Goal: Transaction & Acquisition: Download file/media

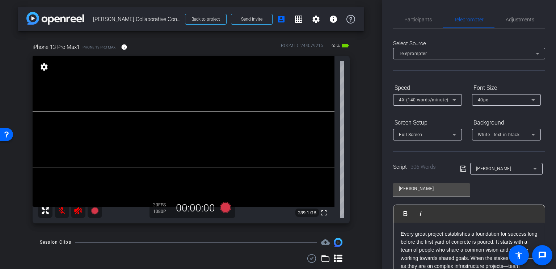
scroll to position [339, 0]
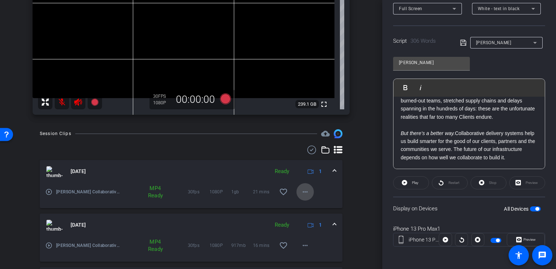
click at [301, 189] on mat-icon "more_horiz" at bounding box center [305, 191] width 9 height 9
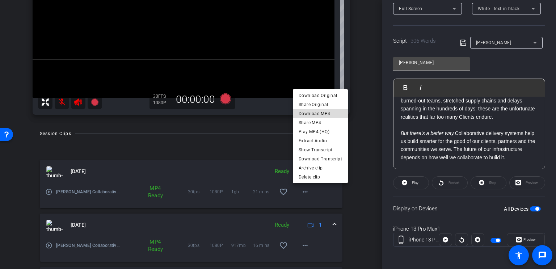
click at [322, 111] on span "Download MP4" at bounding box center [319, 113] width 43 height 9
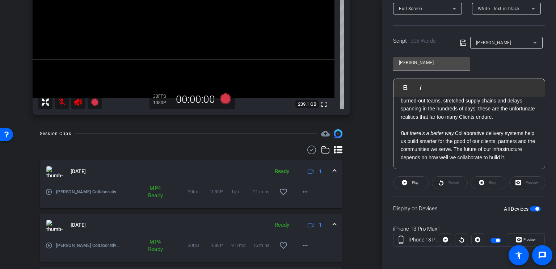
scroll to position [181, 0]
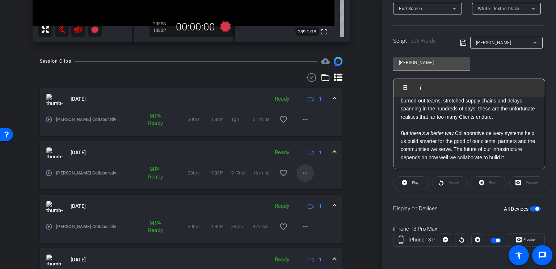
click at [302, 173] on mat-icon "more_horiz" at bounding box center [305, 173] width 9 height 9
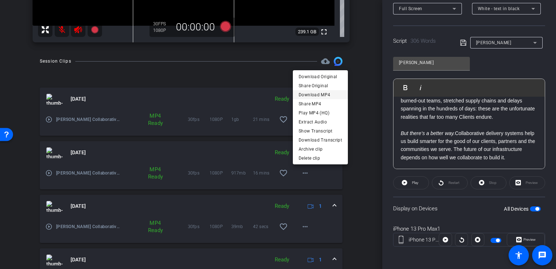
click at [329, 94] on span "Download MP4" at bounding box center [319, 94] width 43 height 9
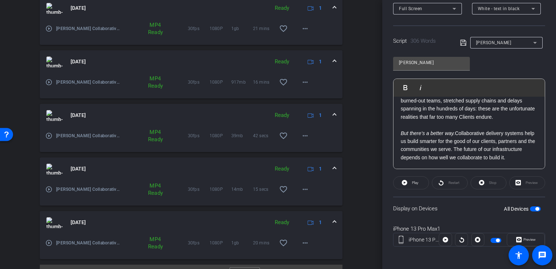
scroll to position [287, 0]
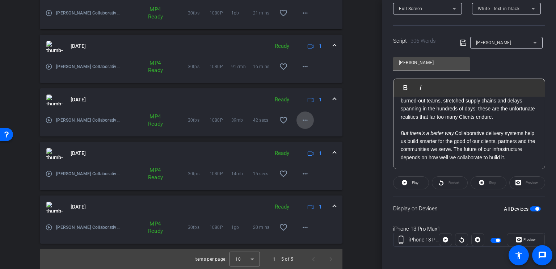
click at [305, 120] on mat-icon "more_horiz" at bounding box center [305, 120] width 9 height 9
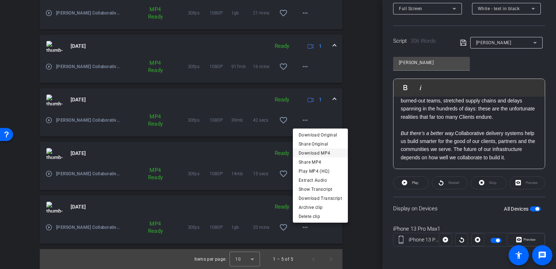
click at [322, 152] on span "Download MP4" at bounding box center [319, 153] width 43 height 9
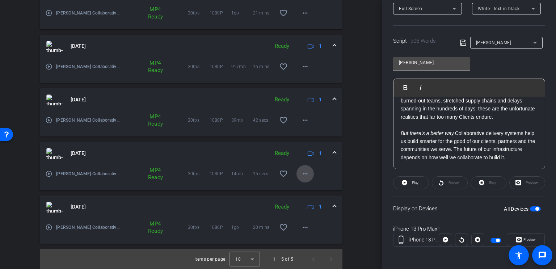
click at [302, 173] on mat-icon "more_horiz" at bounding box center [305, 173] width 9 height 9
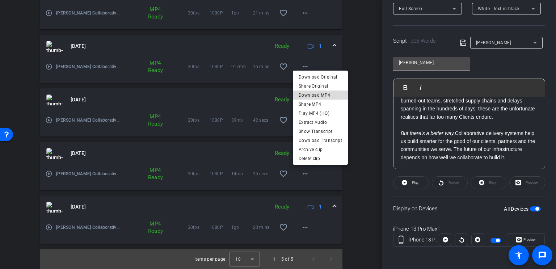
click at [323, 93] on span "Download MP4" at bounding box center [319, 95] width 43 height 9
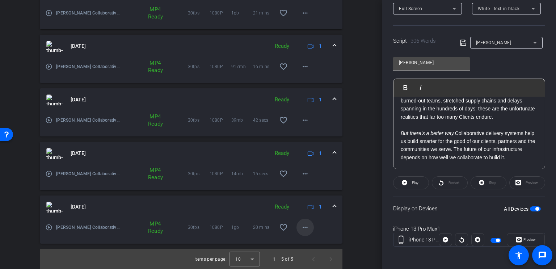
click at [303, 226] on mat-icon "more_horiz" at bounding box center [305, 227] width 9 height 9
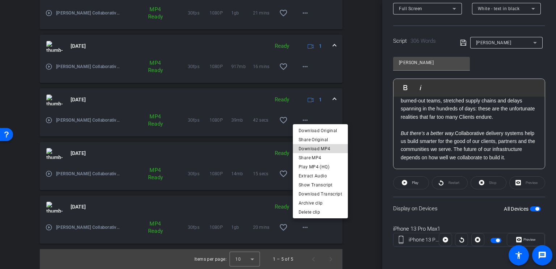
click at [321, 146] on span "Download MP4" at bounding box center [319, 148] width 43 height 9
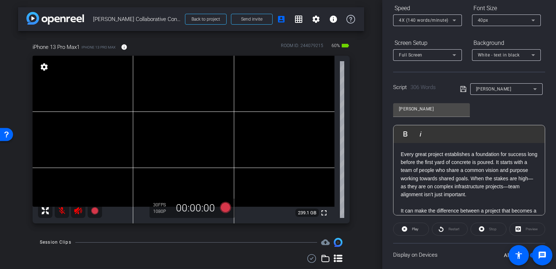
scroll to position [0, 0]
